Goal: Find specific page/section: Find specific page/section

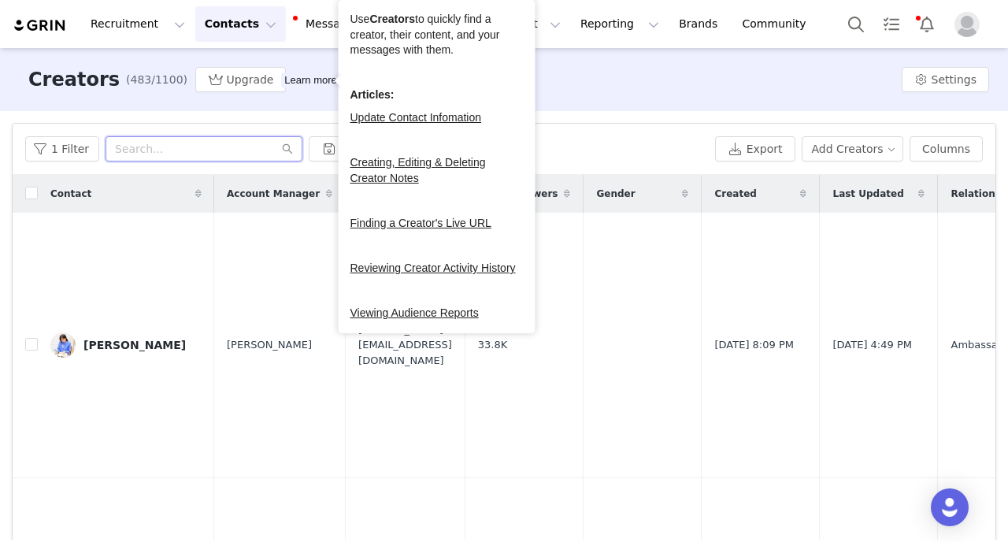
click at [227, 160] on input "text" at bounding box center [204, 148] width 197 height 25
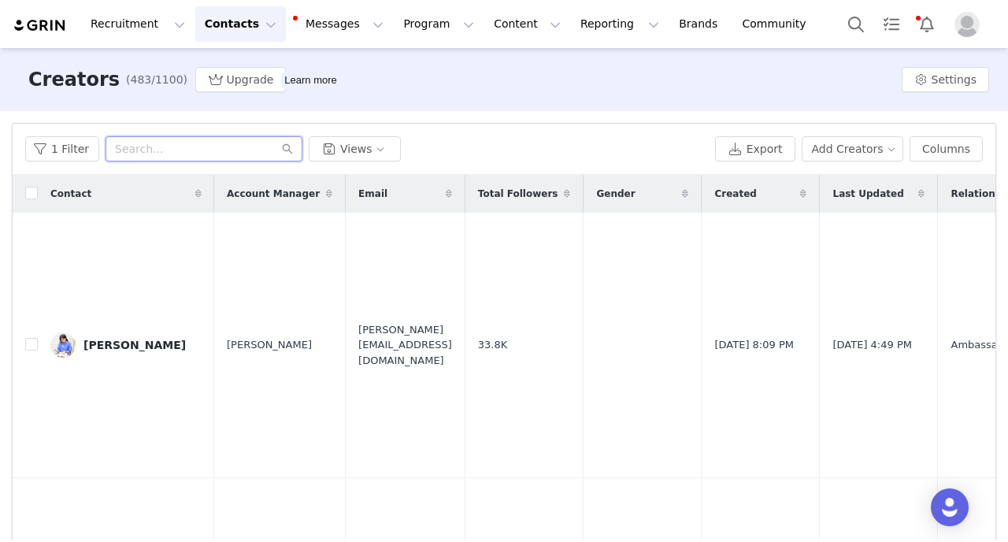
paste input "[EMAIL_ADDRESS][DOMAIN_NAME]"
type input "[EMAIL_ADDRESS][DOMAIN_NAME]"
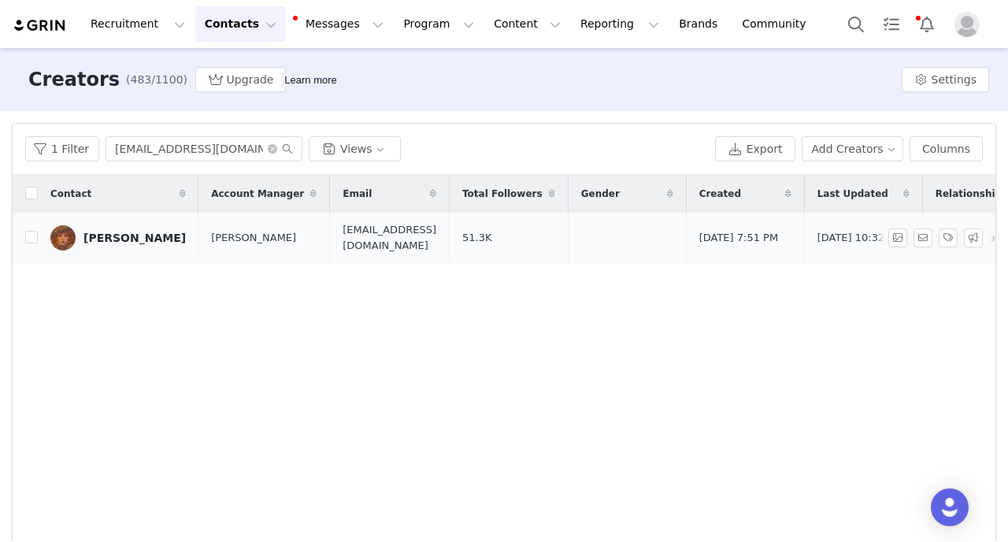
click at [168, 232] on div "[PERSON_NAME]" at bounding box center [134, 238] width 102 height 13
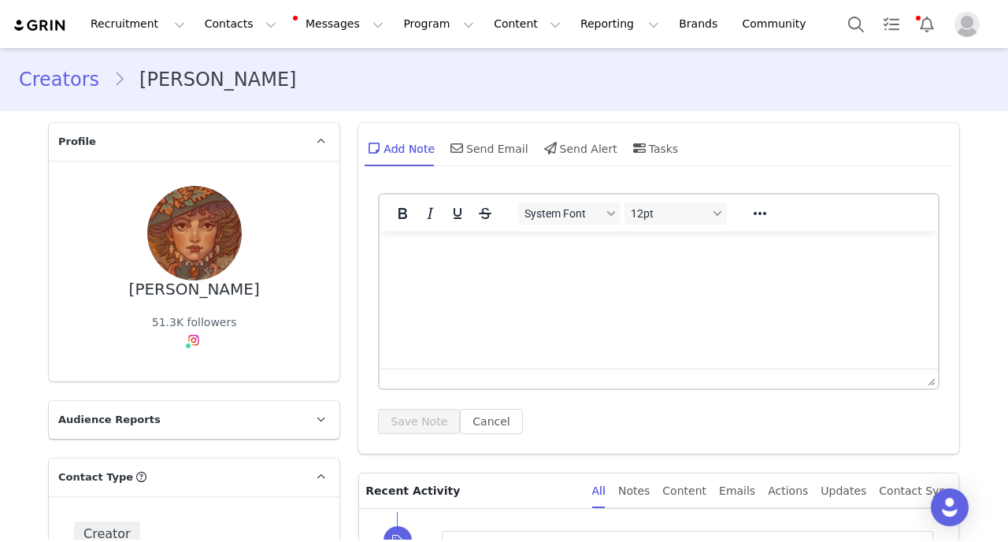
type input "+34 ([GEOGRAPHIC_DATA])"
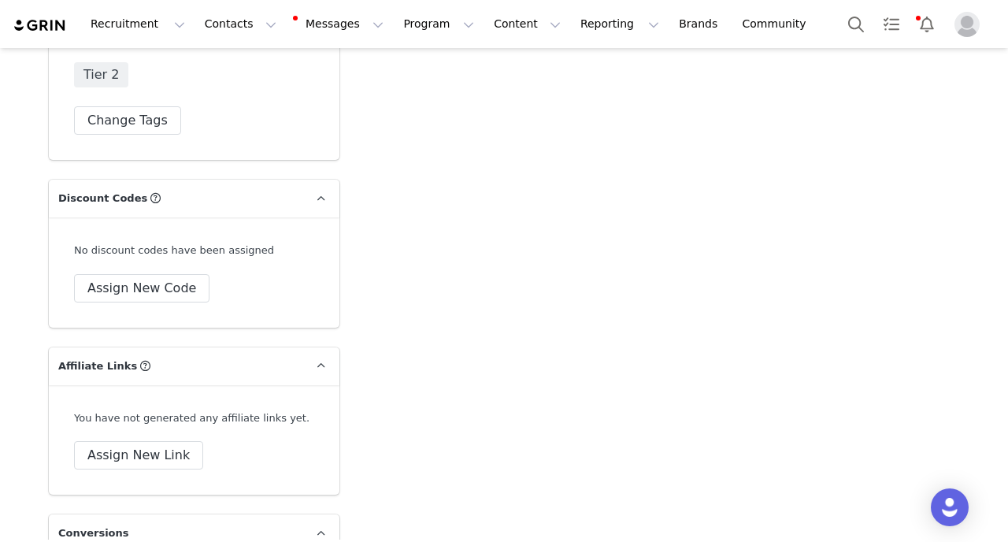
scroll to position [4491, 0]
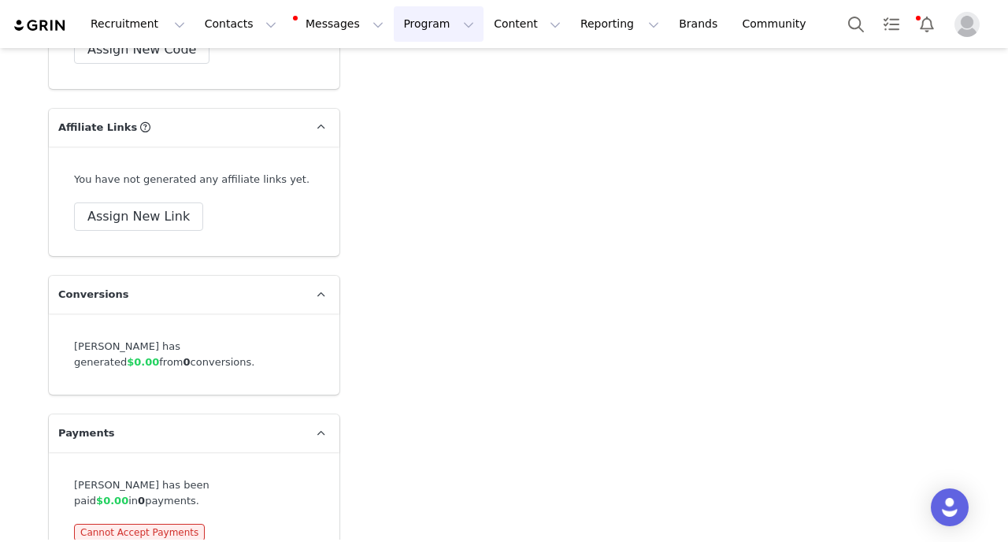
click at [411, 24] on button "Program Program" at bounding box center [439, 23] width 90 height 35
click at [413, 80] on link "Activations" at bounding box center [431, 69] width 124 height 29
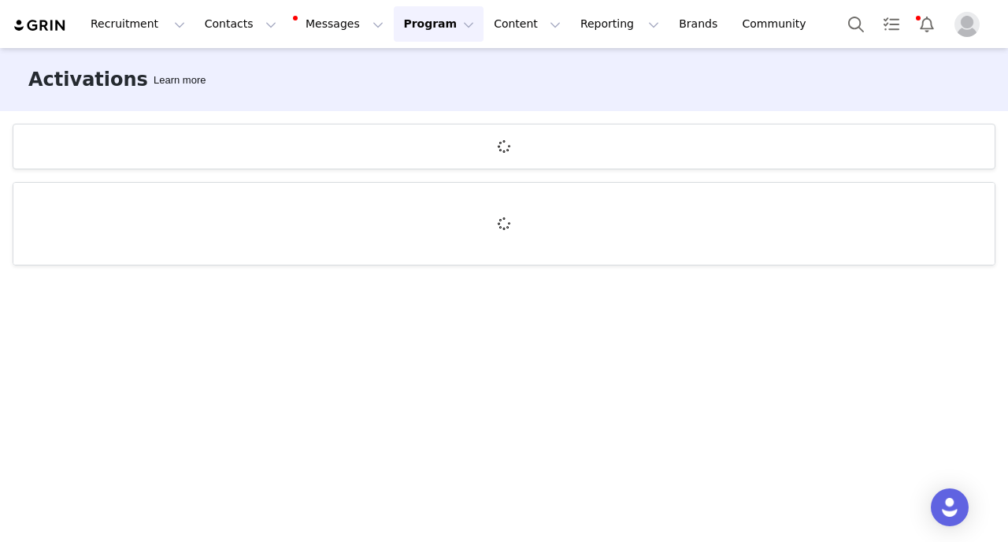
click at [500, 80] on div "Activations Learn more" at bounding box center [504, 79] width 1008 height 63
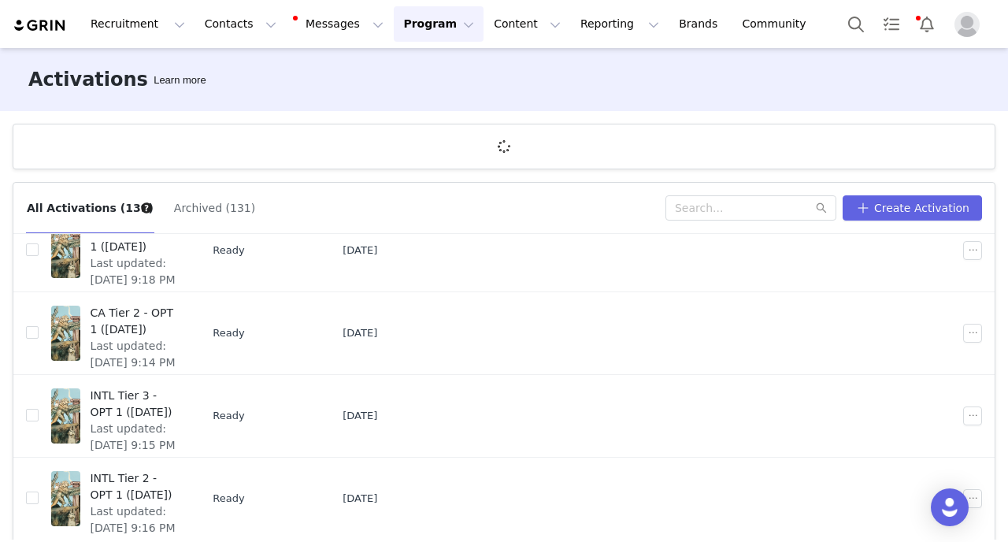
scroll to position [58, 0]
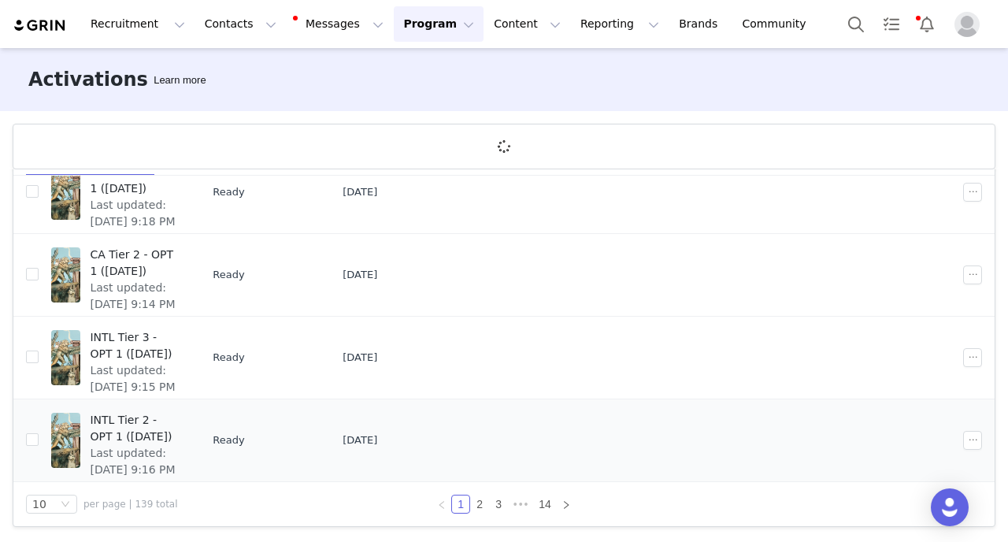
click at [173, 422] on span "INTL Tier 2 - OPT 1 (Oct 2025)" at bounding box center [134, 428] width 88 height 33
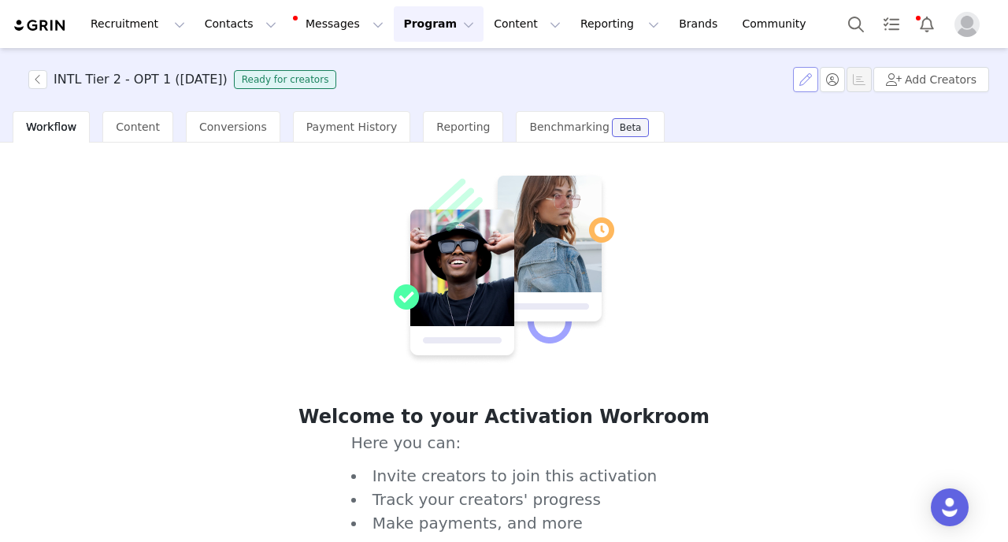
click at [814, 83] on button "button" at bounding box center [805, 79] width 25 height 25
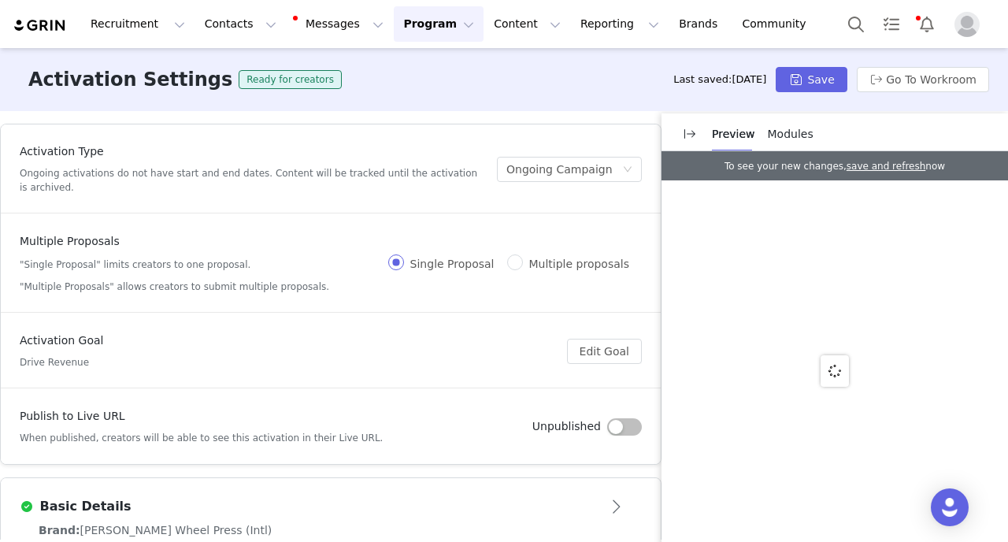
click at [610, 72] on div "Activation Settings Ready for creators Last saved: 2 days ago Save Go To Workro…" at bounding box center [504, 79] width 1008 height 63
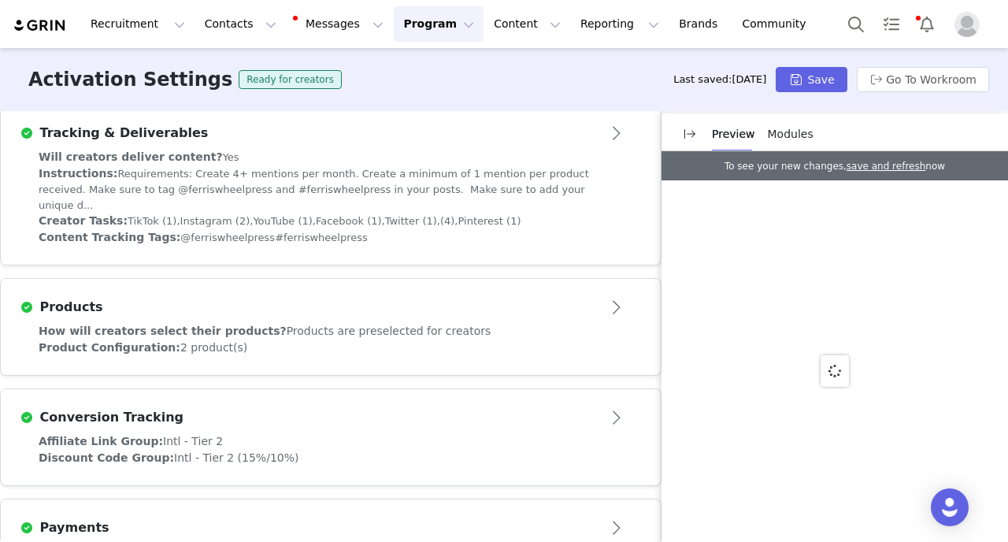
scroll to position [492, 0]
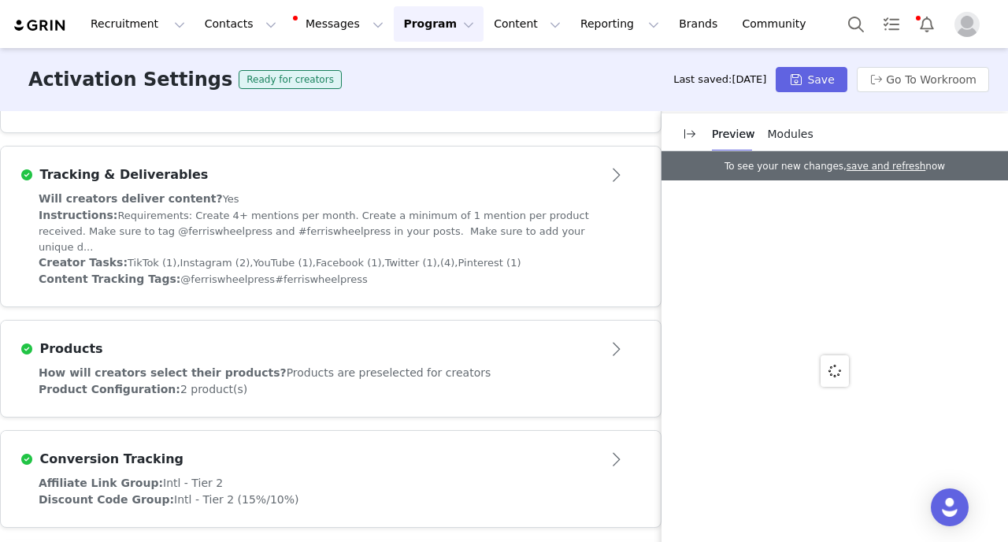
click at [636, 80] on div "Activation Settings Ready for creators Last saved: 2 days ago Save Go To Workro…" at bounding box center [504, 79] width 1008 height 63
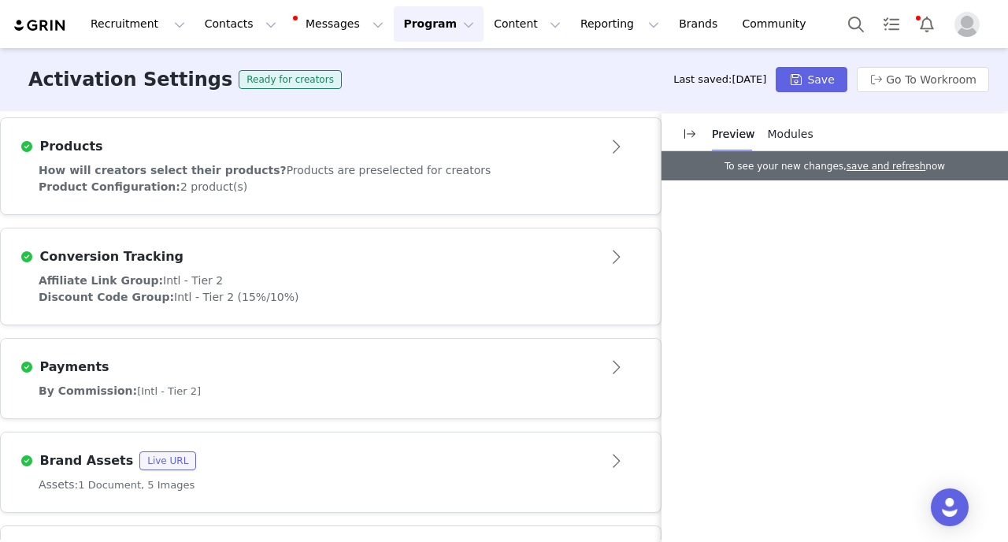
scroll to position [835, 0]
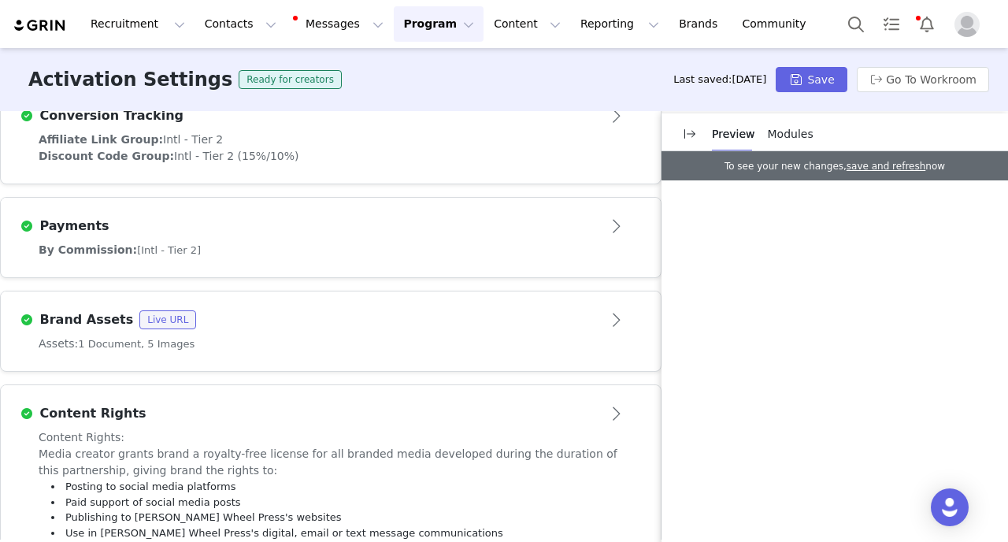
click at [469, 310] on div "Brand Assets Live URL" at bounding box center [305, 319] width 570 height 19
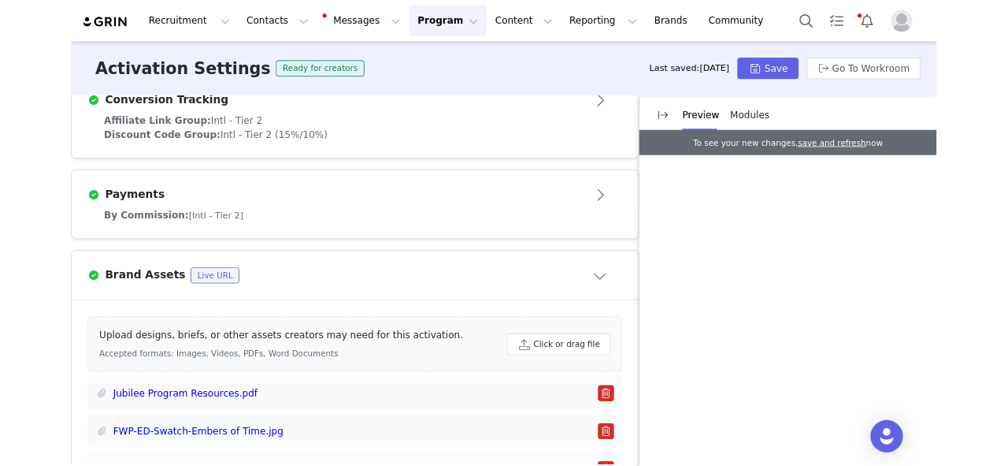
scroll to position [987, 0]
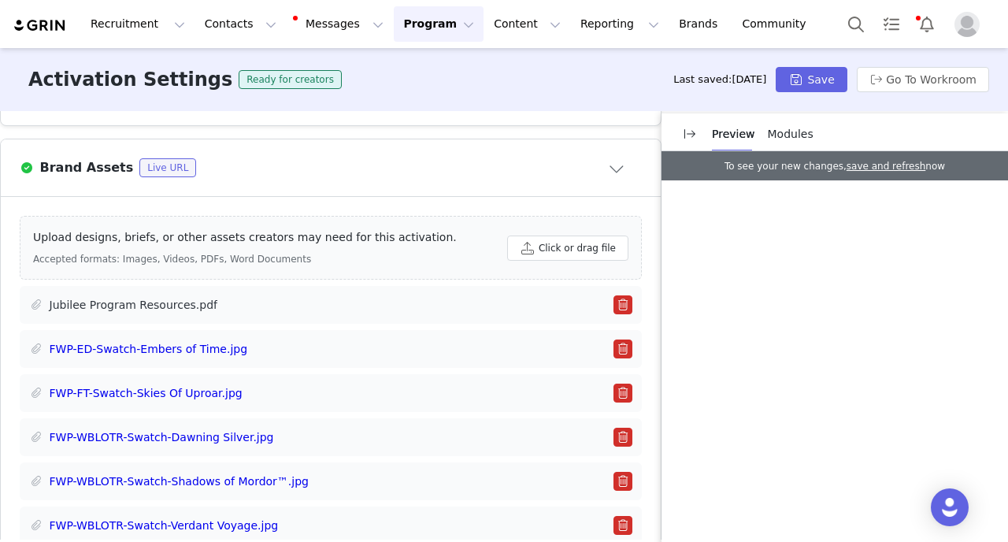
click at [176, 297] on link "Jubilee Program Resources.pdf" at bounding box center [134, 305] width 169 height 17
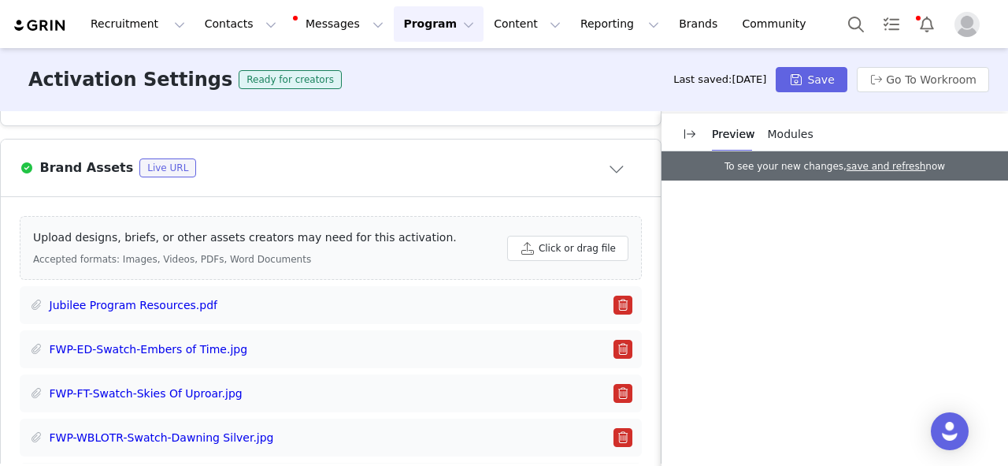
click at [422, 81] on div "Activation Settings Ready for creators Last saved: 2 days ago Save Go To Workro…" at bounding box center [504, 79] width 1008 height 63
click at [373, 90] on div "Activation Settings Ready for creators Last saved: 2 days ago Save Go To Workro…" at bounding box center [504, 79] width 1008 height 63
click at [626, 295] on button "button" at bounding box center [623, 304] width 19 height 19
click at [588, 236] on button "Click or drag file" at bounding box center [567, 248] width 121 height 25
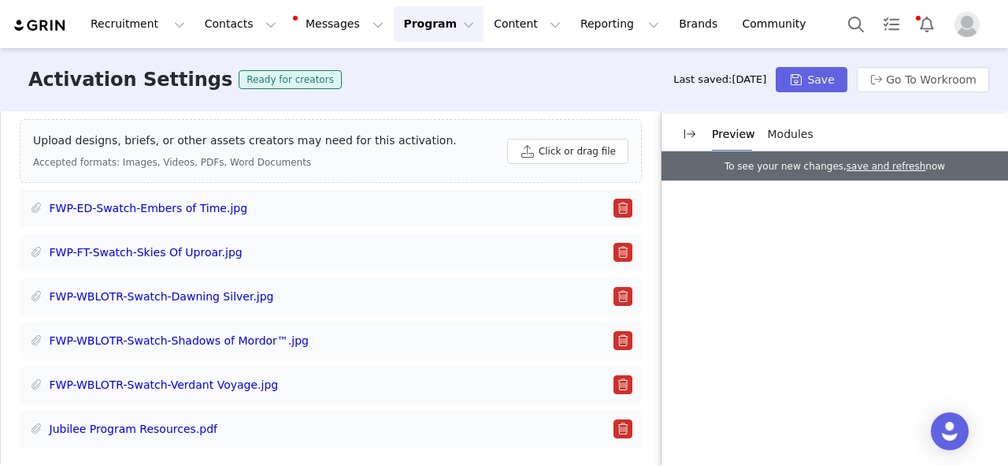
scroll to position [1085, 0]
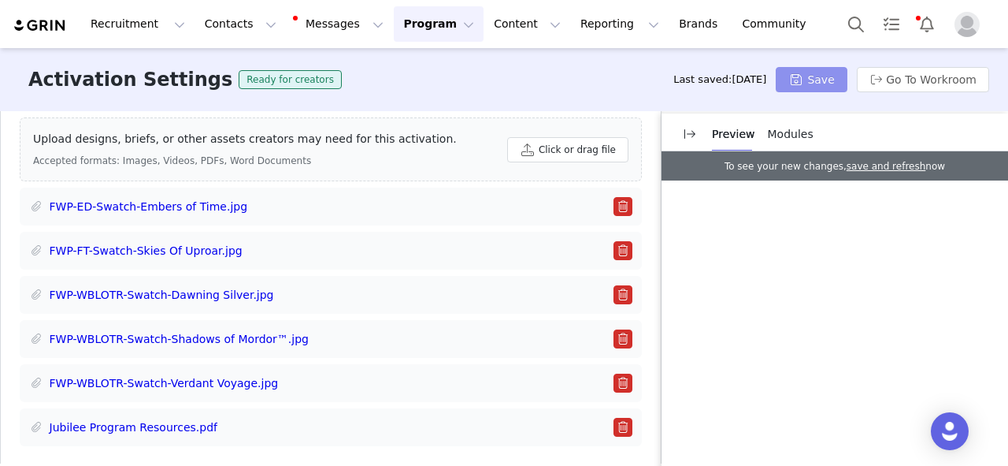
click at [833, 82] on button "Save" at bounding box center [811, 79] width 71 height 25
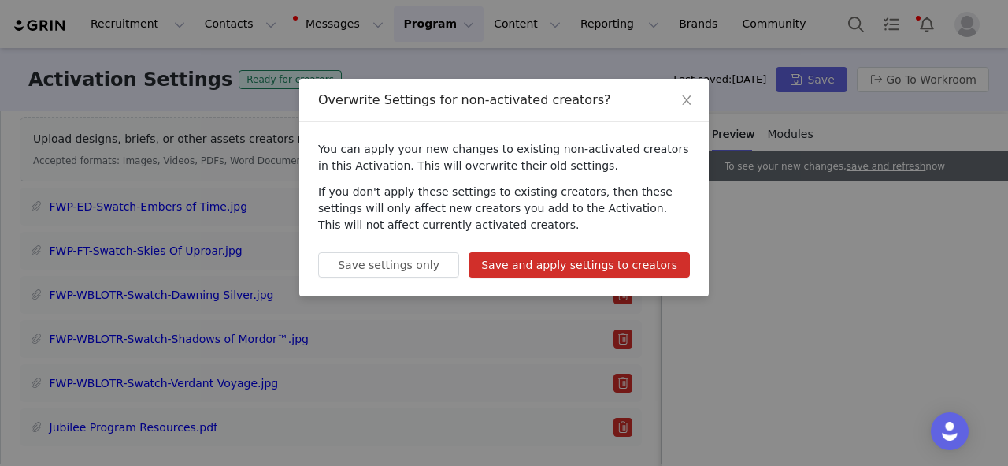
click at [530, 276] on button "Save and apply settings to creators" at bounding box center [579, 264] width 221 height 25
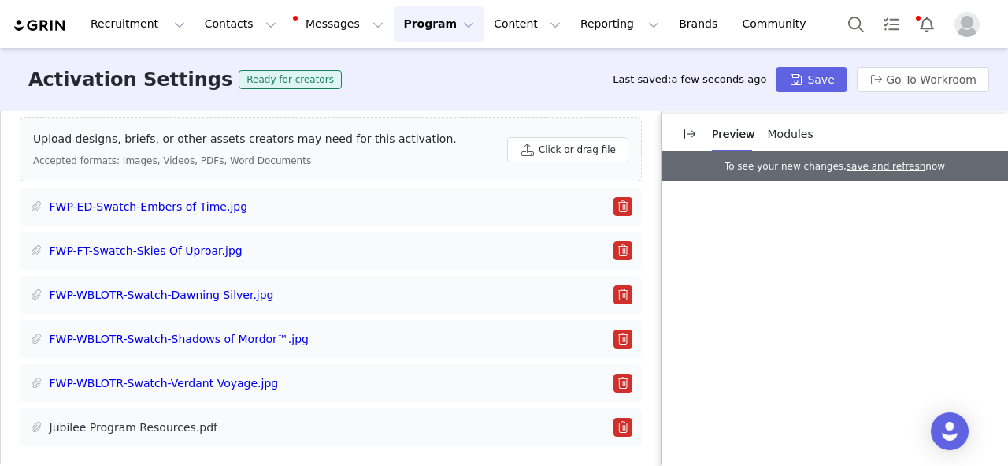
click at [173, 419] on link "Jubilee Program Resources.pdf" at bounding box center [134, 427] width 169 height 17
click at [460, 77] on div "Activation Settings Ready for creators Last saved: a minute ago Save Go To Work…" at bounding box center [504, 79] width 1008 height 63
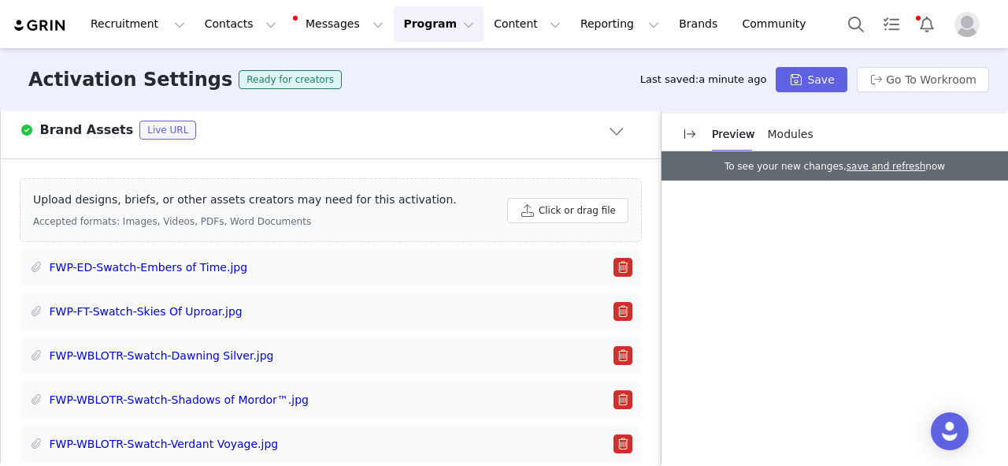
scroll to position [1000, 0]
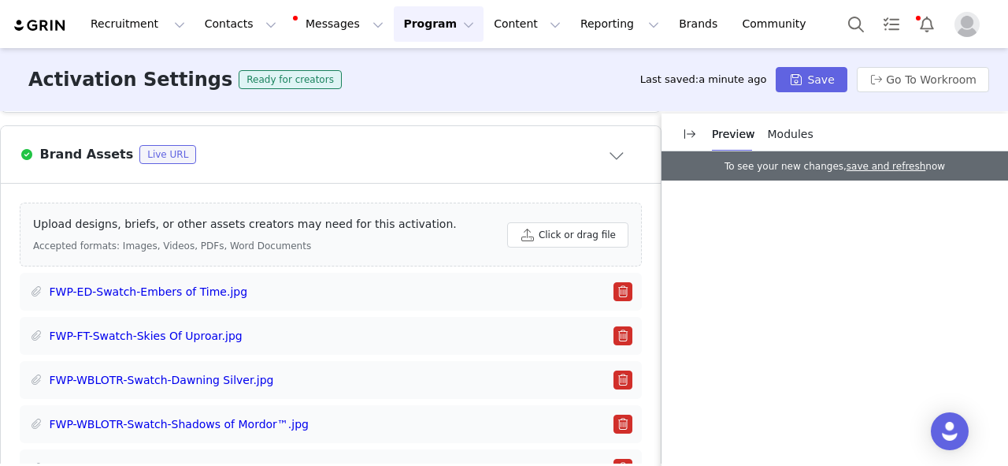
click at [472, 78] on div "Activation Settings Ready for creators Last saved: a minute ago Save Go To Work…" at bounding box center [504, 79] width 1008 height 63
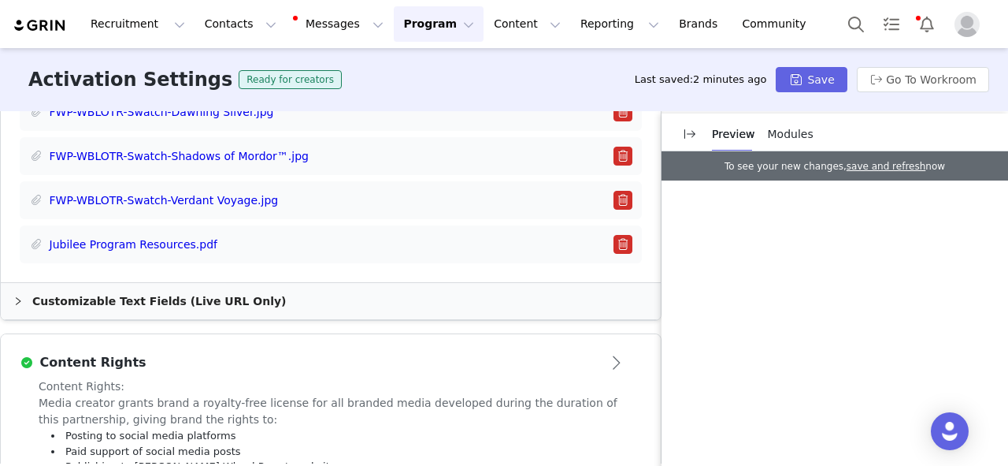
scroll to position [1270, 0]
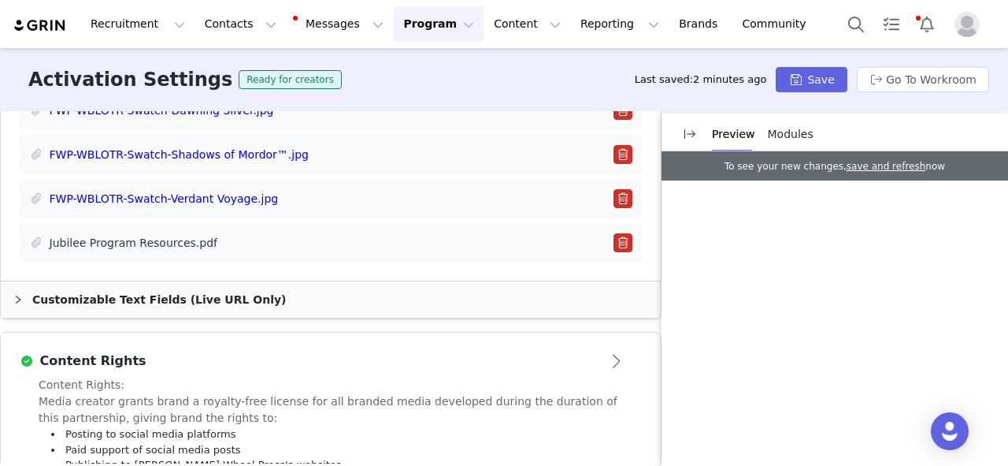
click at [147, 235] on link "Jubilee Program Resources.pdf" at bounding box center [134, 243] width 169 height 17
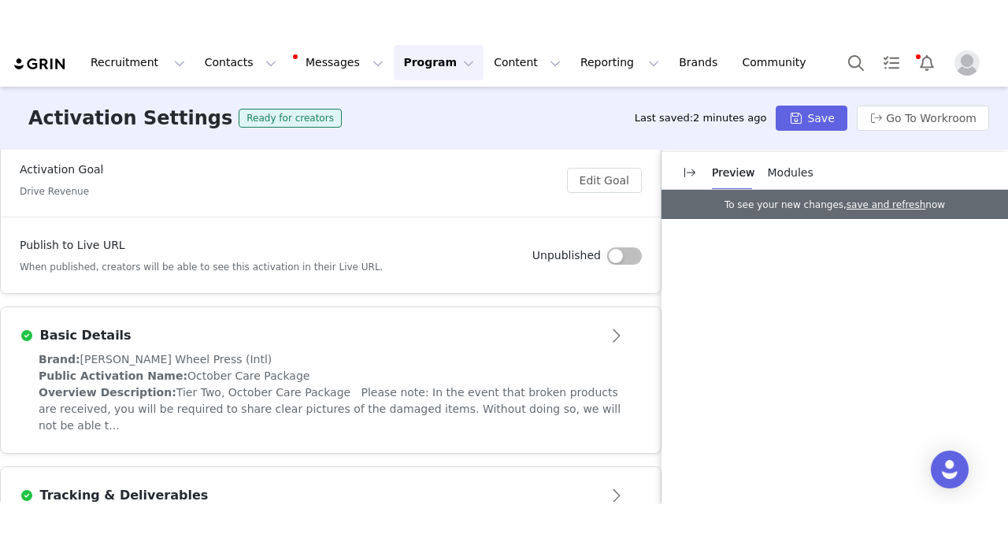
scroll to position [0, 0]
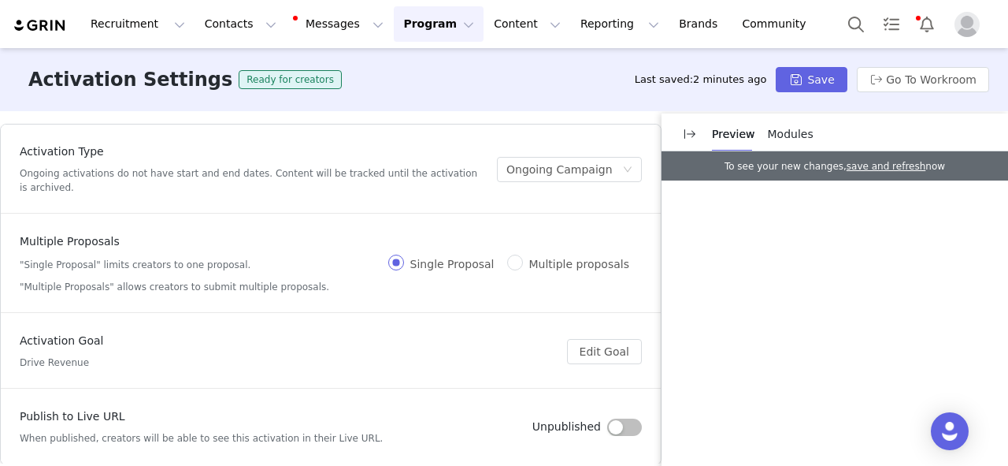
click at [426, 29] on button "Program Program" at bounding box center [439, 23] width 90 height 35
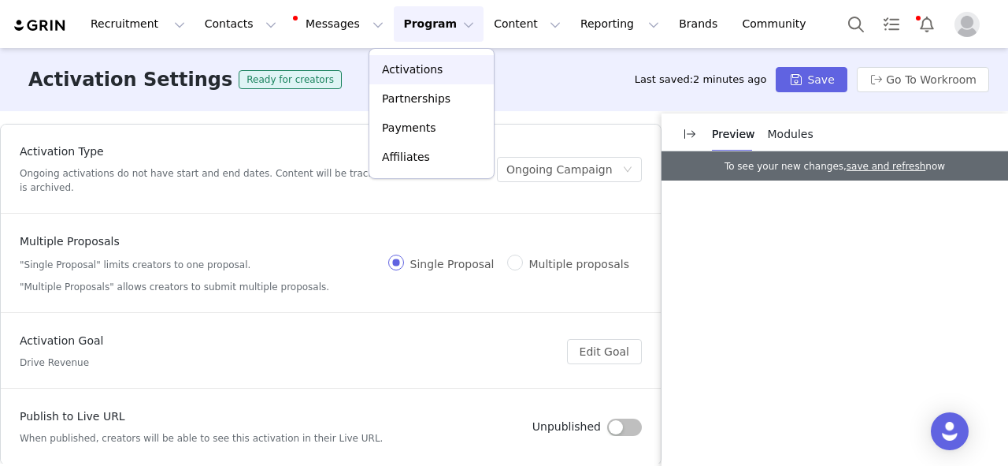
click at [434, 61] on link "Activations" at bounding box center [431, 69] width 124 height 29
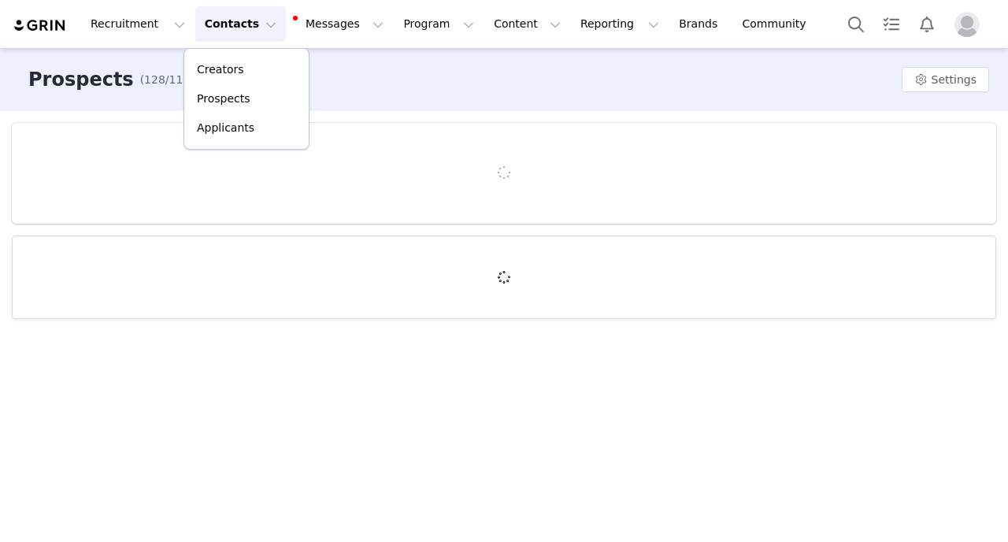
click at [243, 58] on link "Creators" at bounding box center [246, 69] width 124 height 29
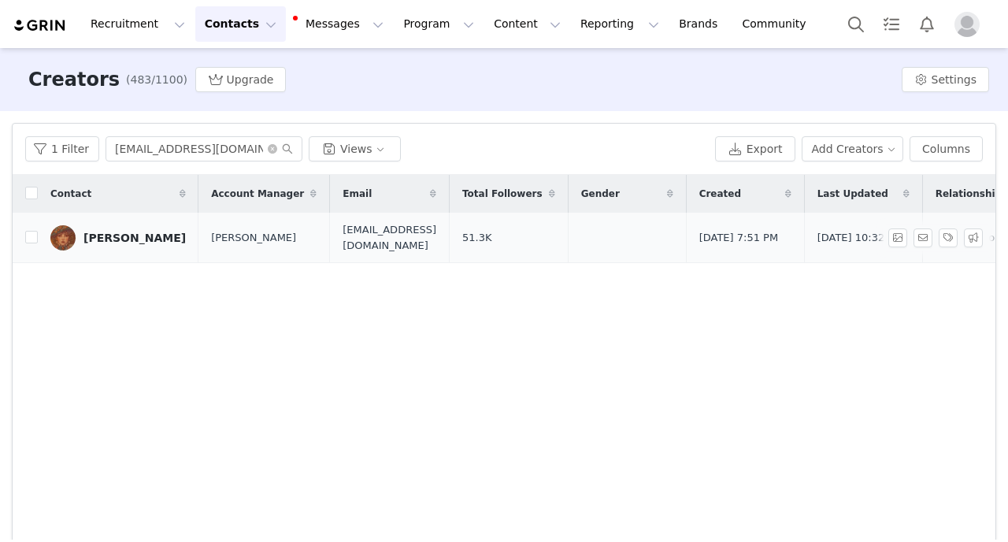
click at [119, 242] on div "[PERSON_NAME]" at bounding box center [134, 238] width 102 height 13
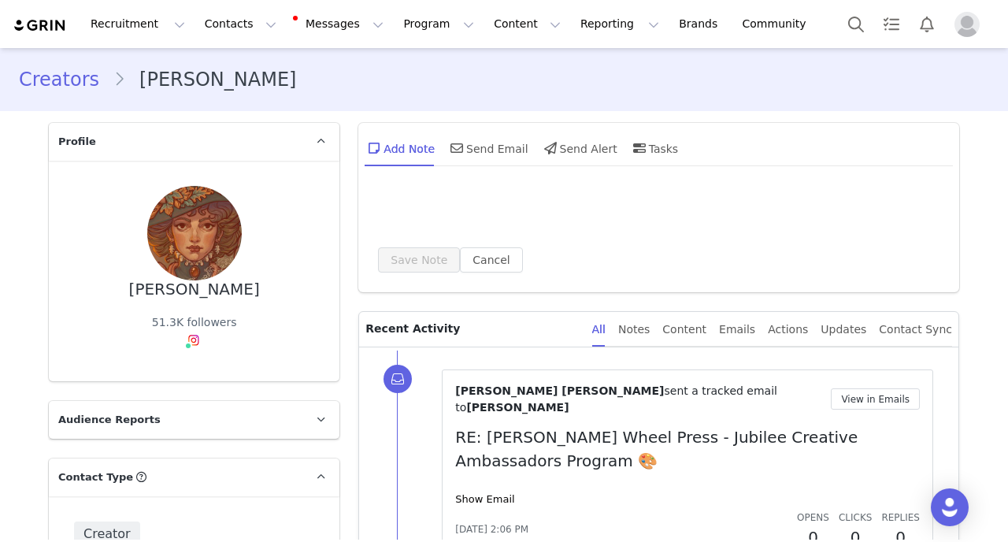
type input "+34 ([GEOGRAPHIC_DATA])"
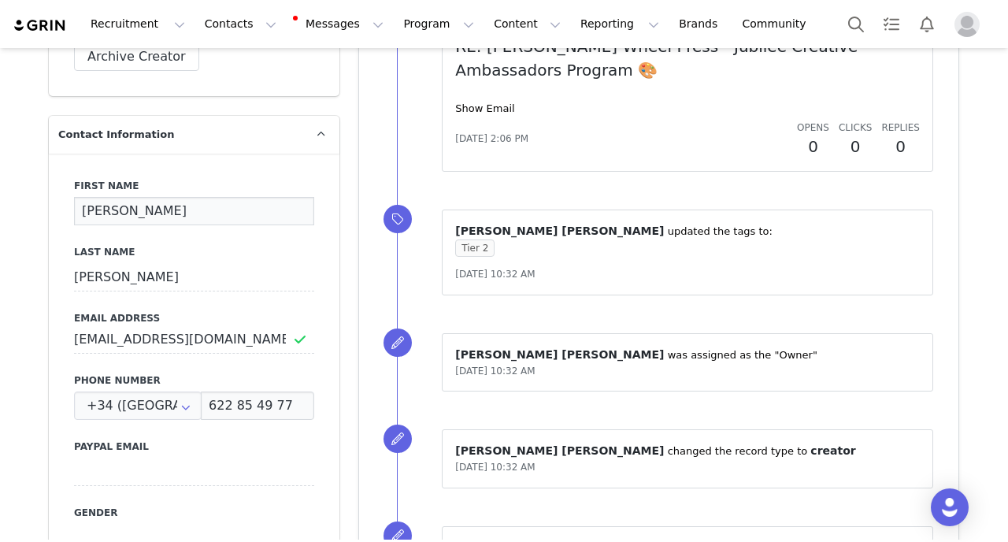
drag, startPoint x: 144, startPoint y: 212, endPoint x: 61, endPoint y: 212, distance: 82.7
click at [61, 212] on div "First Name [PERSON_NAME] Last Name [PERSON_NAME] Email Address [EMAIL_ADDRESS][…" at bounding box center [194, 442] width 291 height 576
click at [194, 217] on input "[PERSON_NAME]" at bounding box center [194, 211] width 240 height 28
drag, startPoint x: 194, startPoint y: 217, endPoint x: 8, endPoint y: 217, distance: 185.9
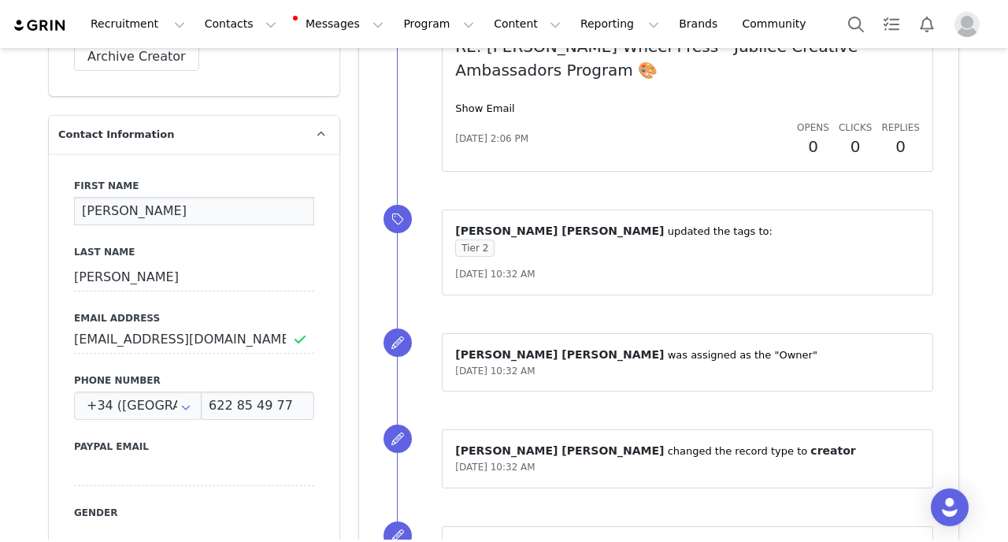
click at [74, 217] on input "[PERSON_NAME]" at bounding box center [194, 211] width 240 height 28
click at [274, 336] on input "[EMAIL_ADDRESS][DOMAIN_NAME]" at bounding box center [194, 339] width 240 height 28
drag, startPoint x: 274, startPoint y: 336, endPoint x: 22, endPoint y: 332, distance: 252.1
click at [74, 335] on input "[EMAIL_ADDRESS][DOMAIN_NAME]" at bounding box center [194, 339] width 240 height 28
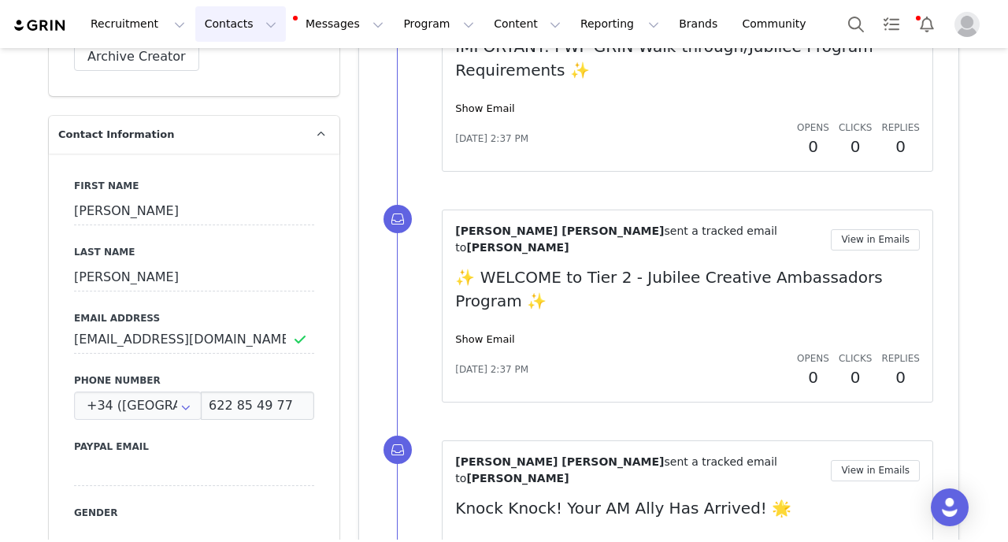
click at [231, 7] on button "Contacts Contacts" at bounding box center [240, 23] width 91 height 35
click at [233, 55] on div "Creators Prospects Applicants" at bounding box center [247, 99] width 126 height 102
click at [233, 71] on p "Creators" at bounding box center [220, 69] width 47 height 17
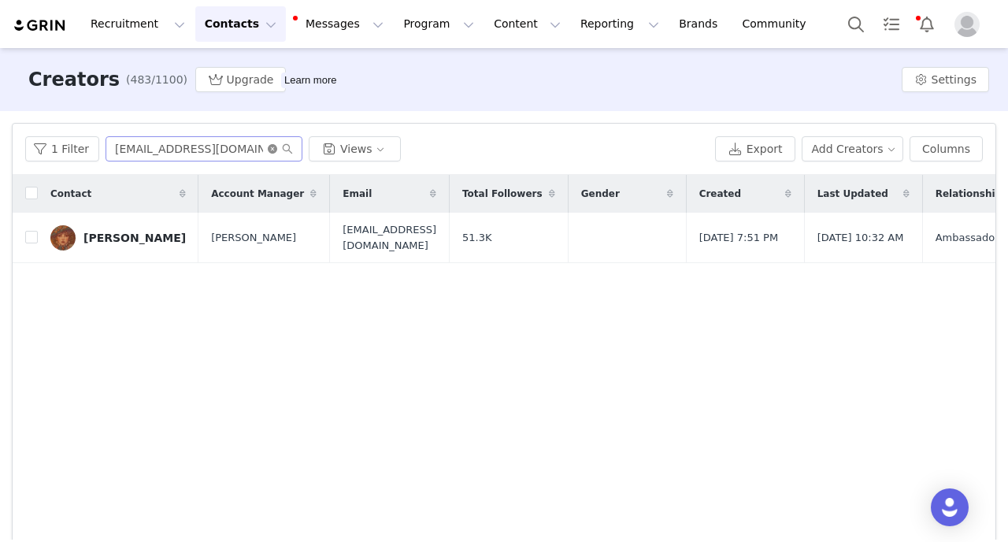
click at [269, 147] on icon "icon: close-circle" at bounding box center [272, 148] width 9 height 9
click at [236, 147] on input "text" at bounding box center [204, 148] width 197 height 25
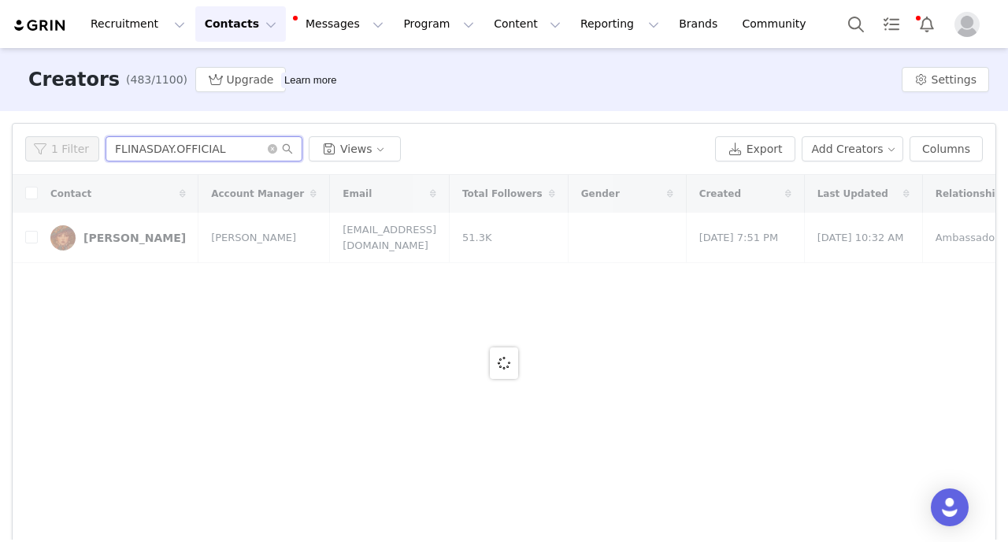
type input "FLINASDAY.OFFICIAL"
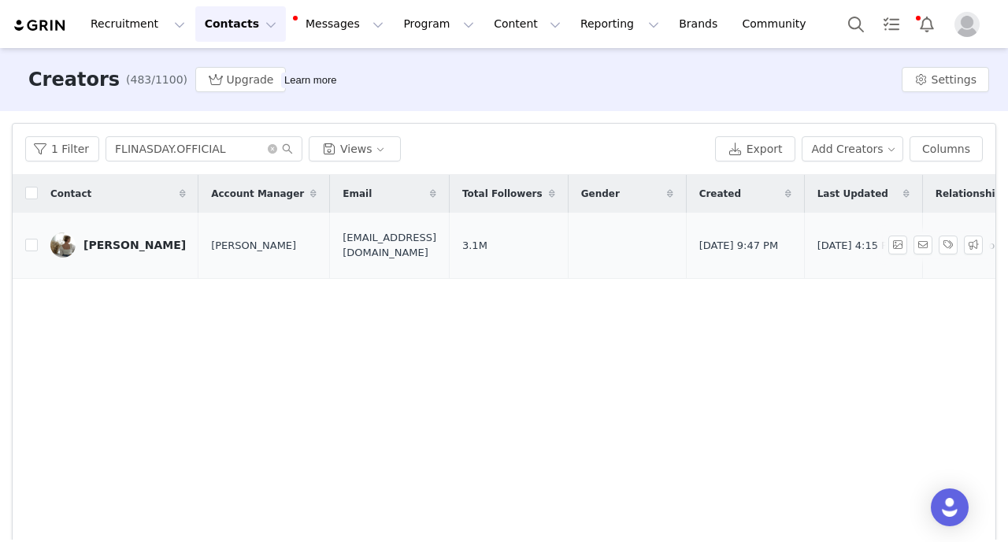
click at [118, 242] on div "[PERSON_NAME]" at bounding box center [134, 245] width 102 height 13
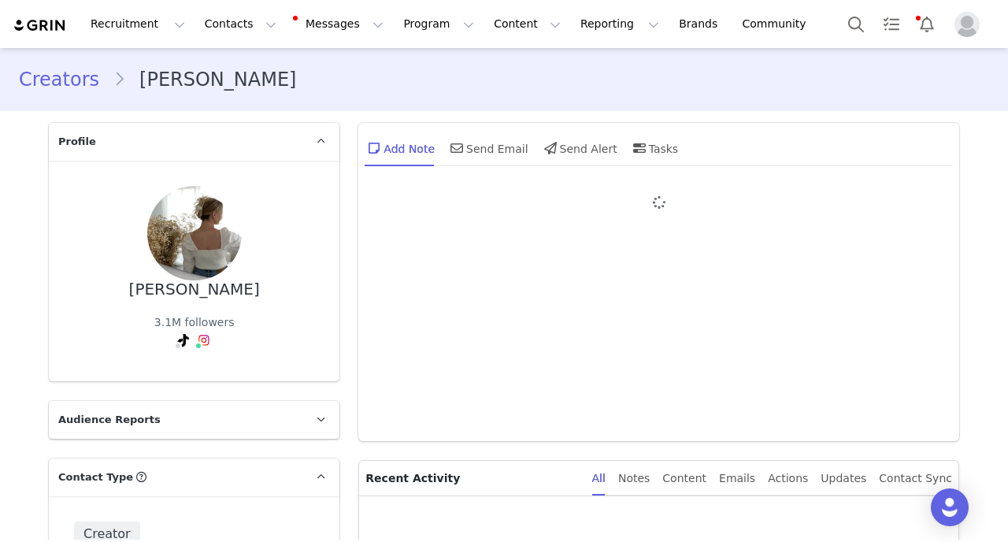
type input "+49 ([GEOGRAPHIC_DATA])"
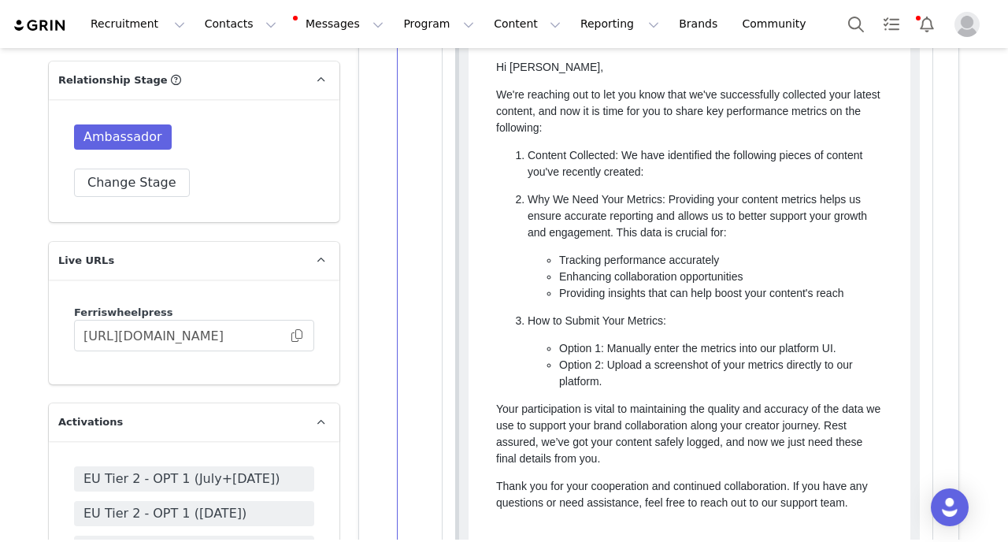
scroll to position [4914, 0]
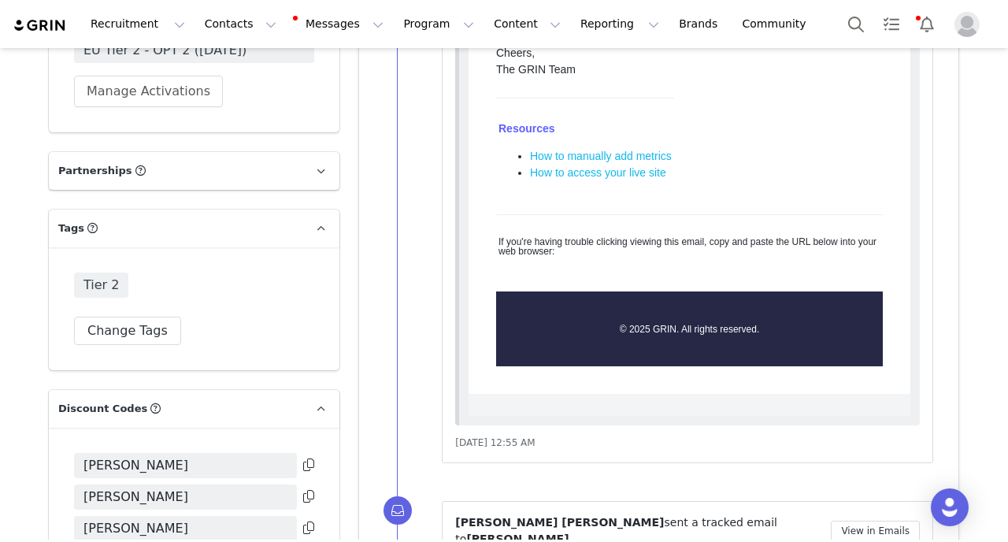
scroll to position [4097, 0]
